Goal: Task Accomplishment & Management: Use online tool/utility

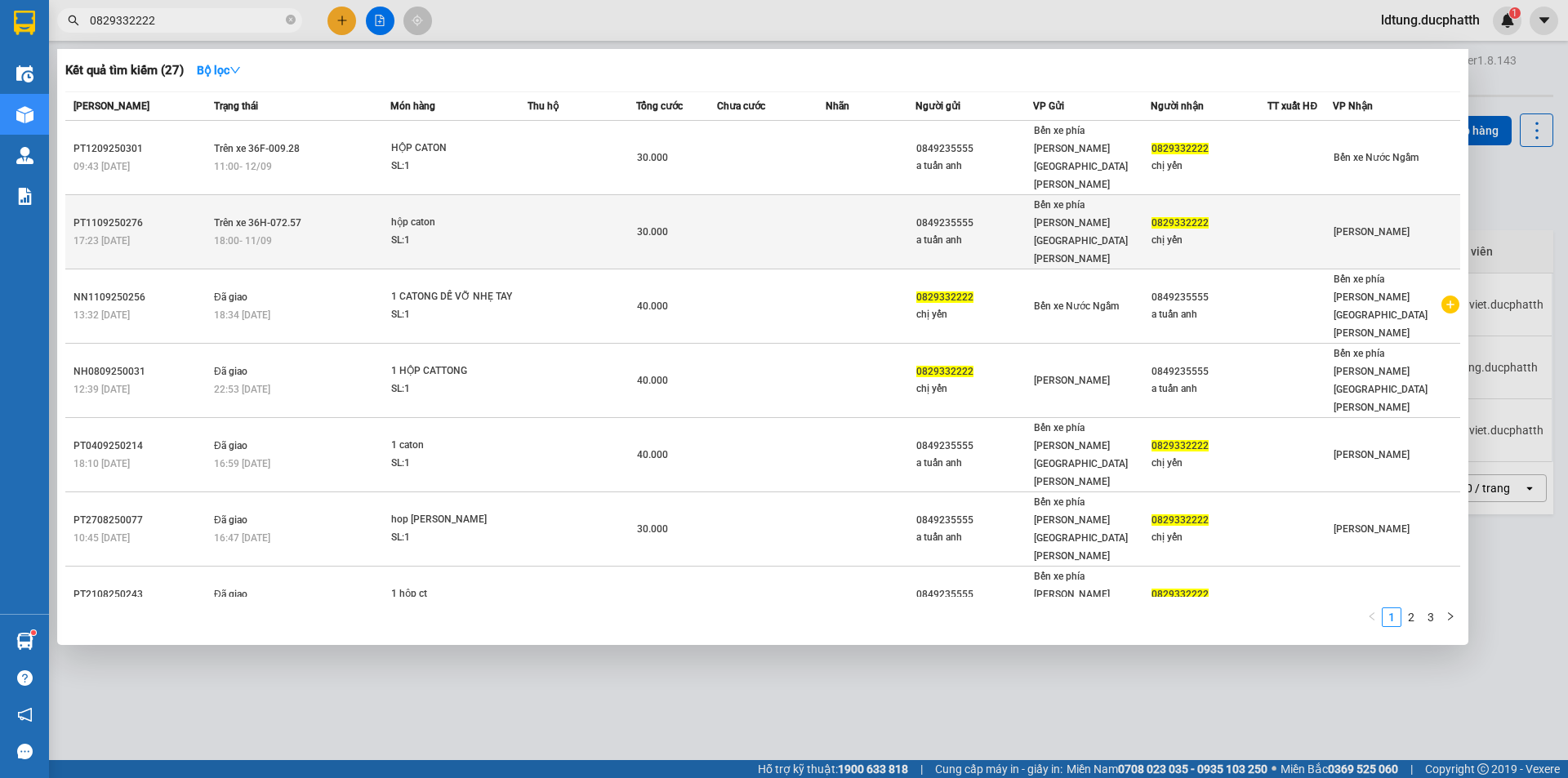
type input "0829332222"
click at [596, 195] on td at bounding box center [582, 231] width 108 height 74
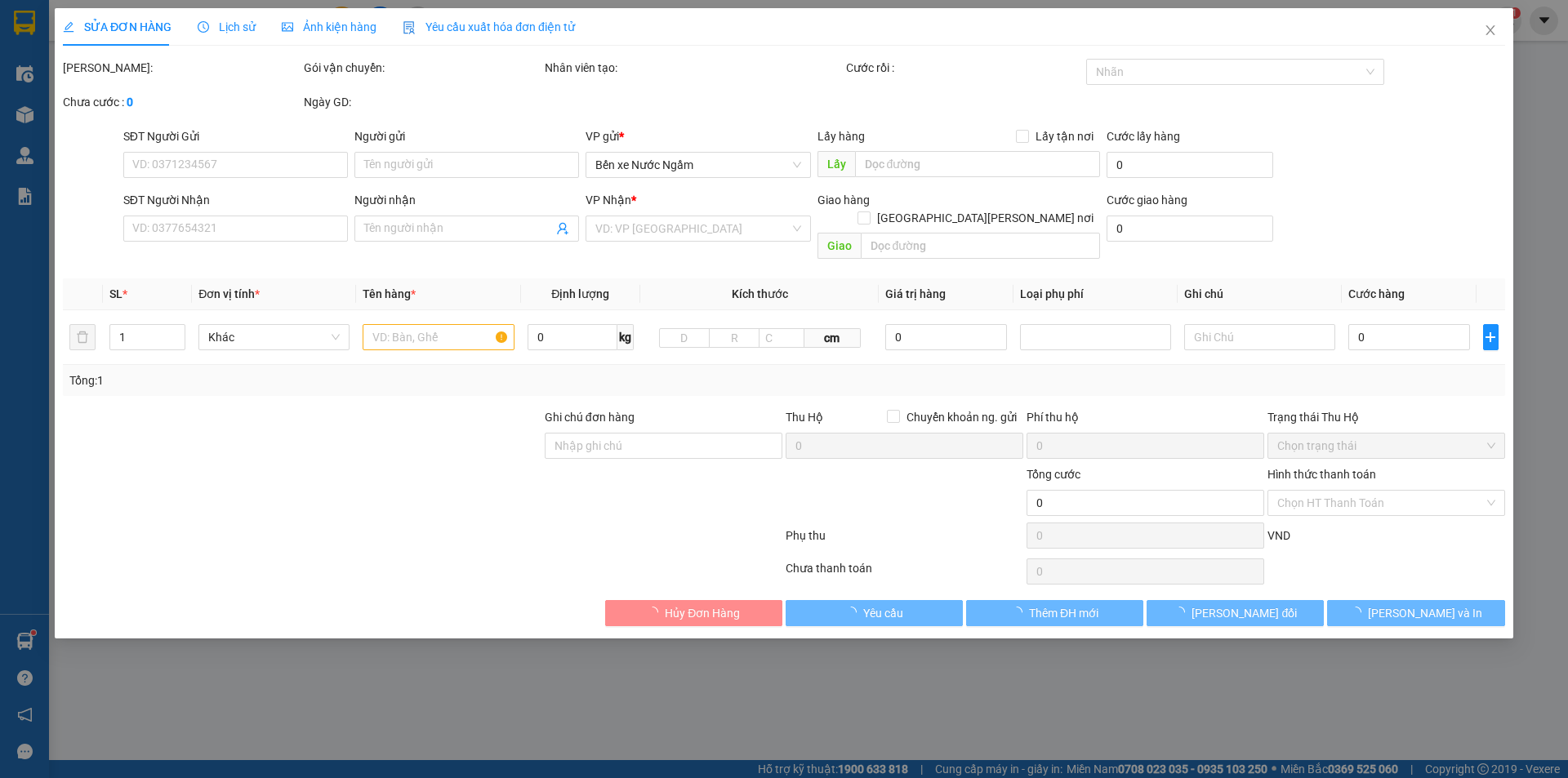
type input "0849235555"
type input "a tuấn anh"
type input "0829332222"
type input "chị yến"
type input "GỬI TT ck11/9 17h22 [PERSON_NAME] [PERSON_NAME] vietin"
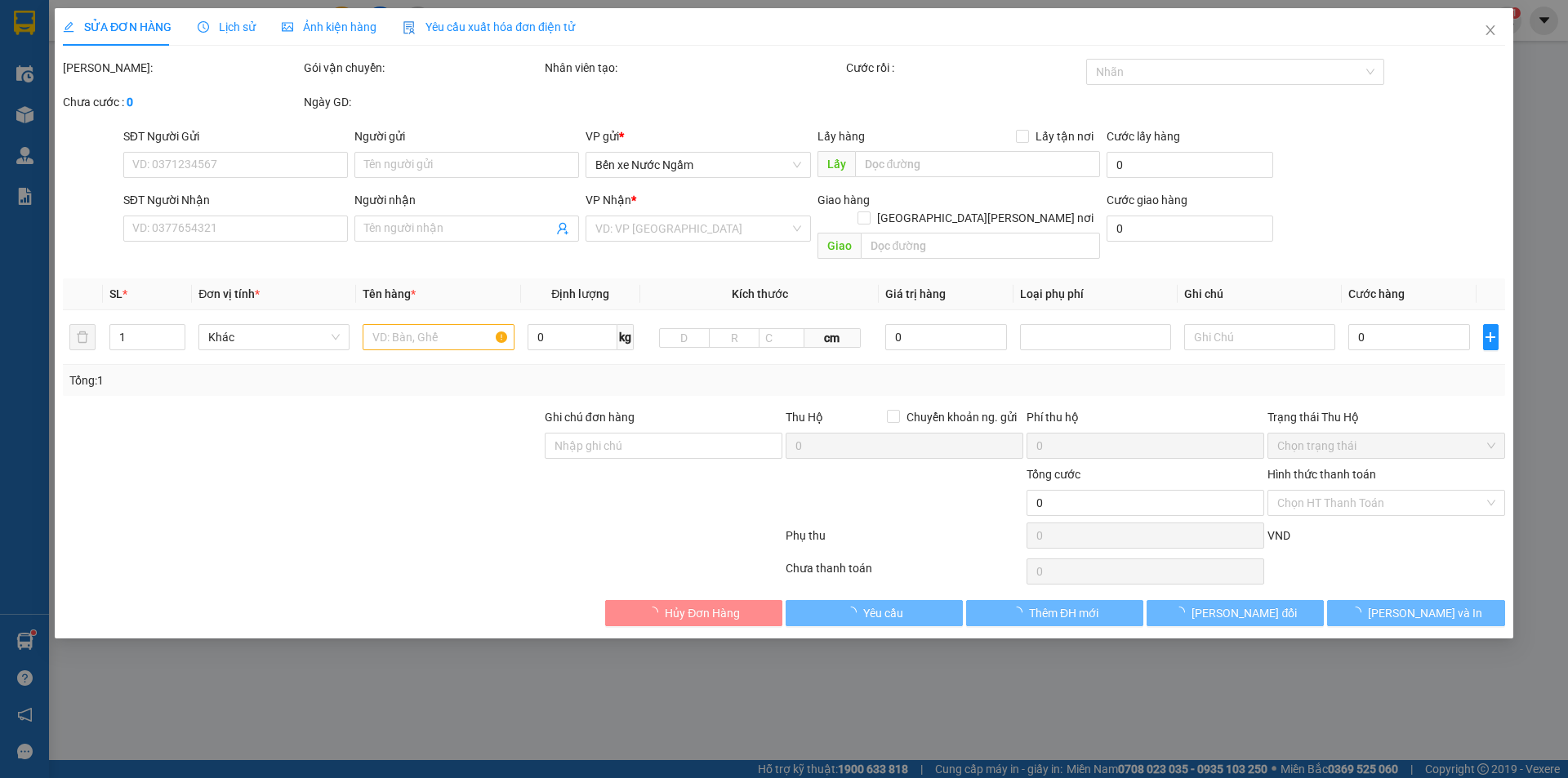
type input "30.000"
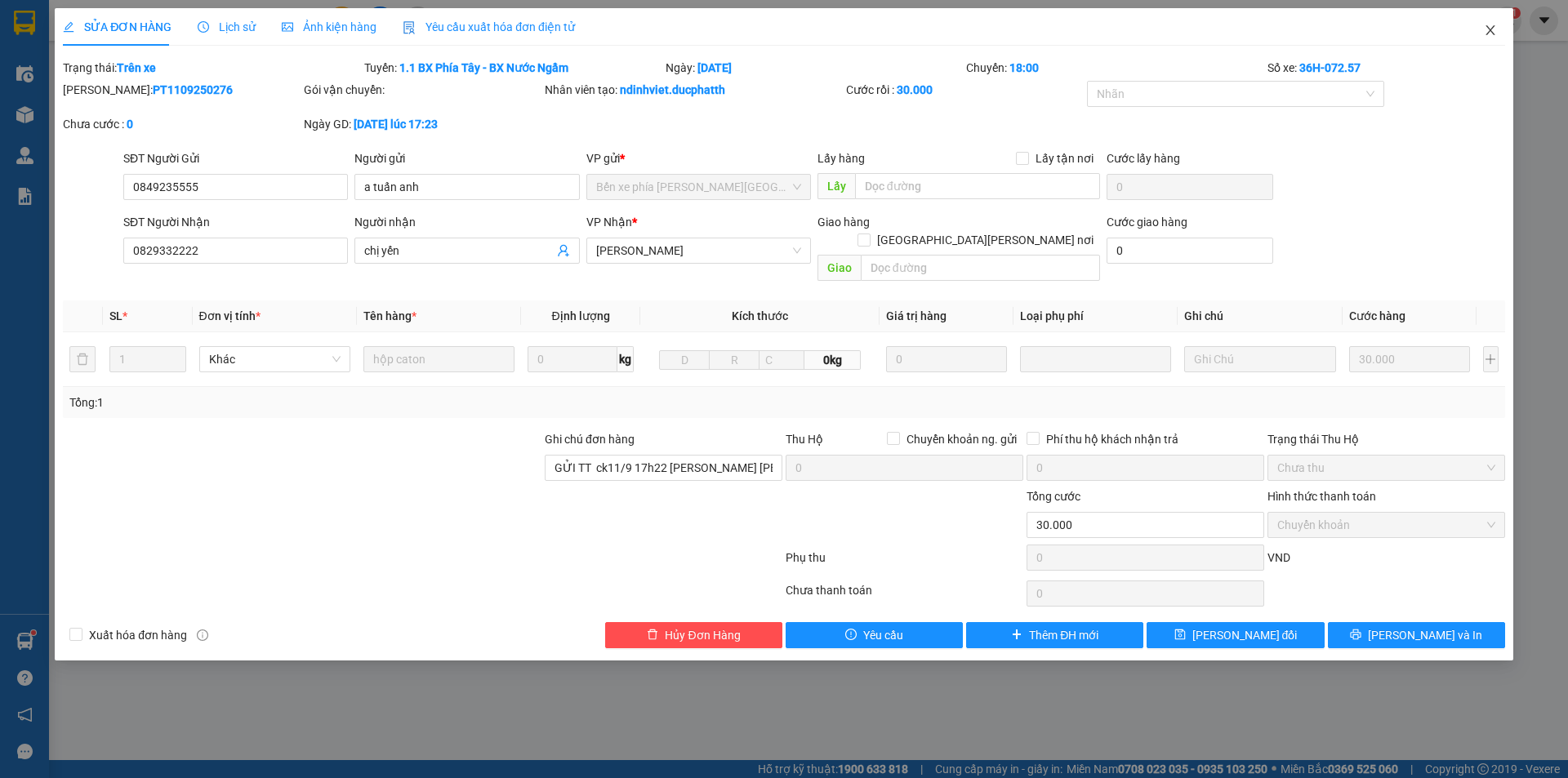
click at [1491, 31] on icon "close" at bounding box center [1490, 31] width 13 height 13
